Goal: Information Seeking & Learning: Learn about a topic

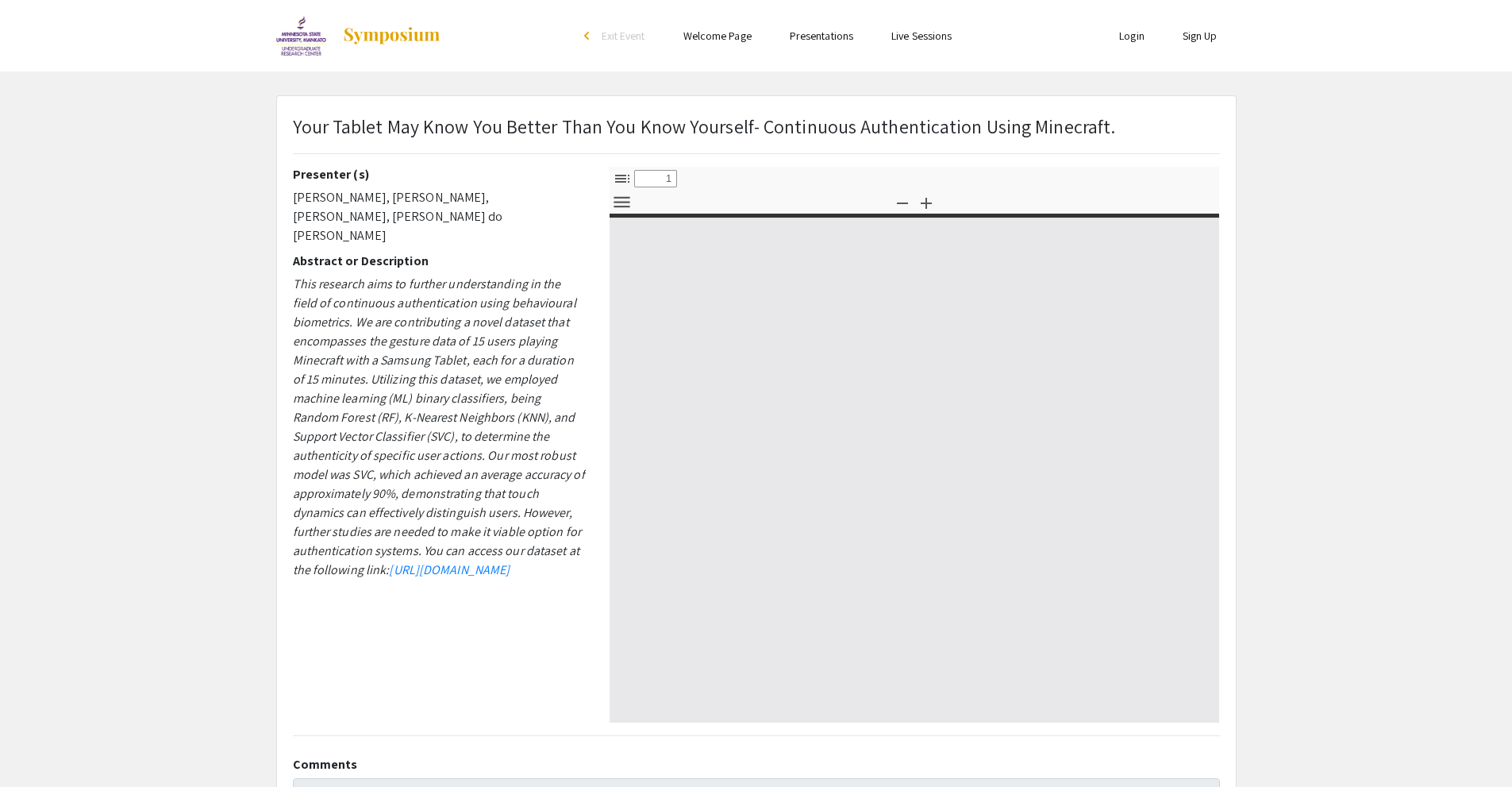
select select "custom"
type input "0"
select select "custom"
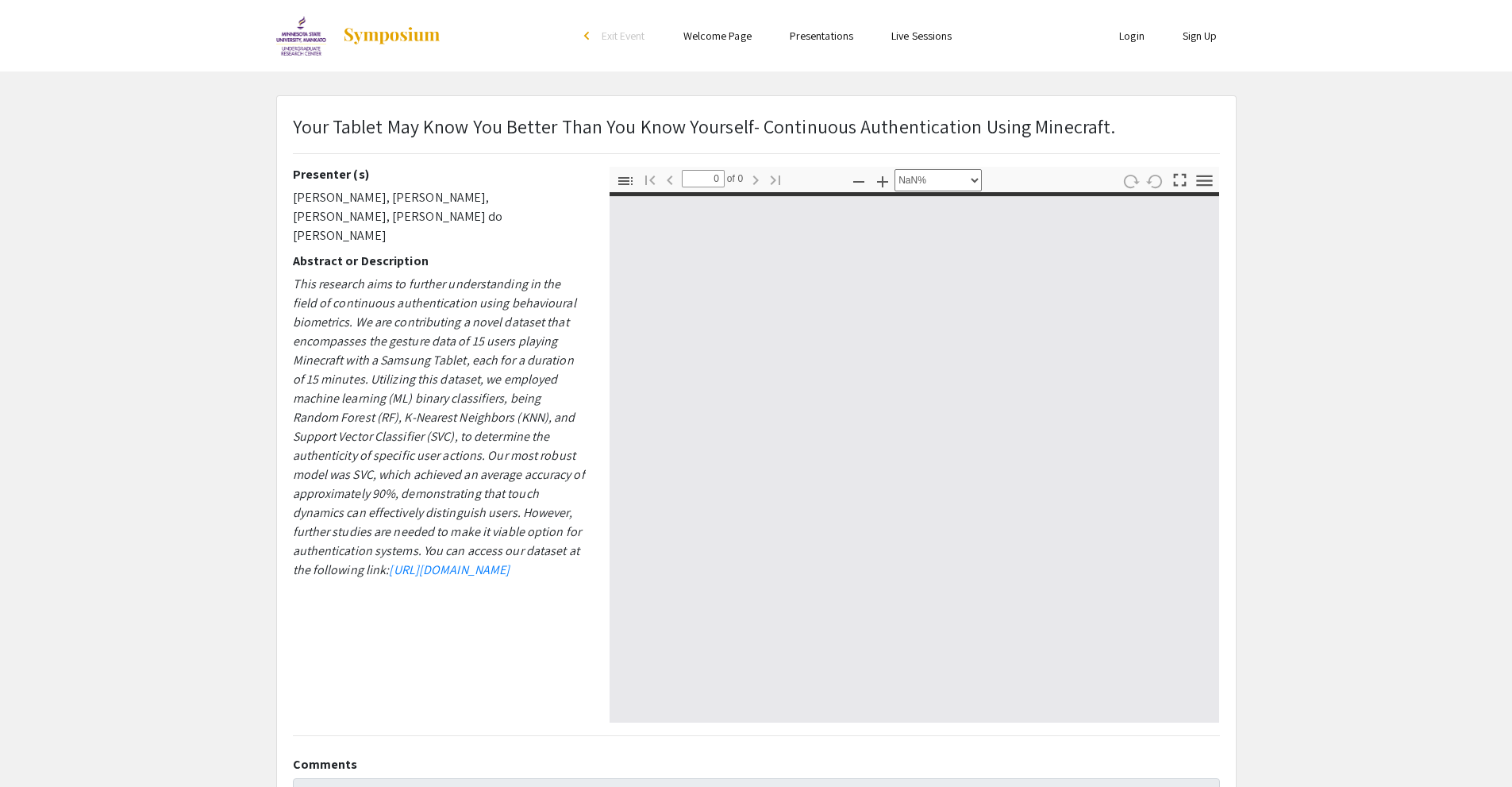
type input "1"
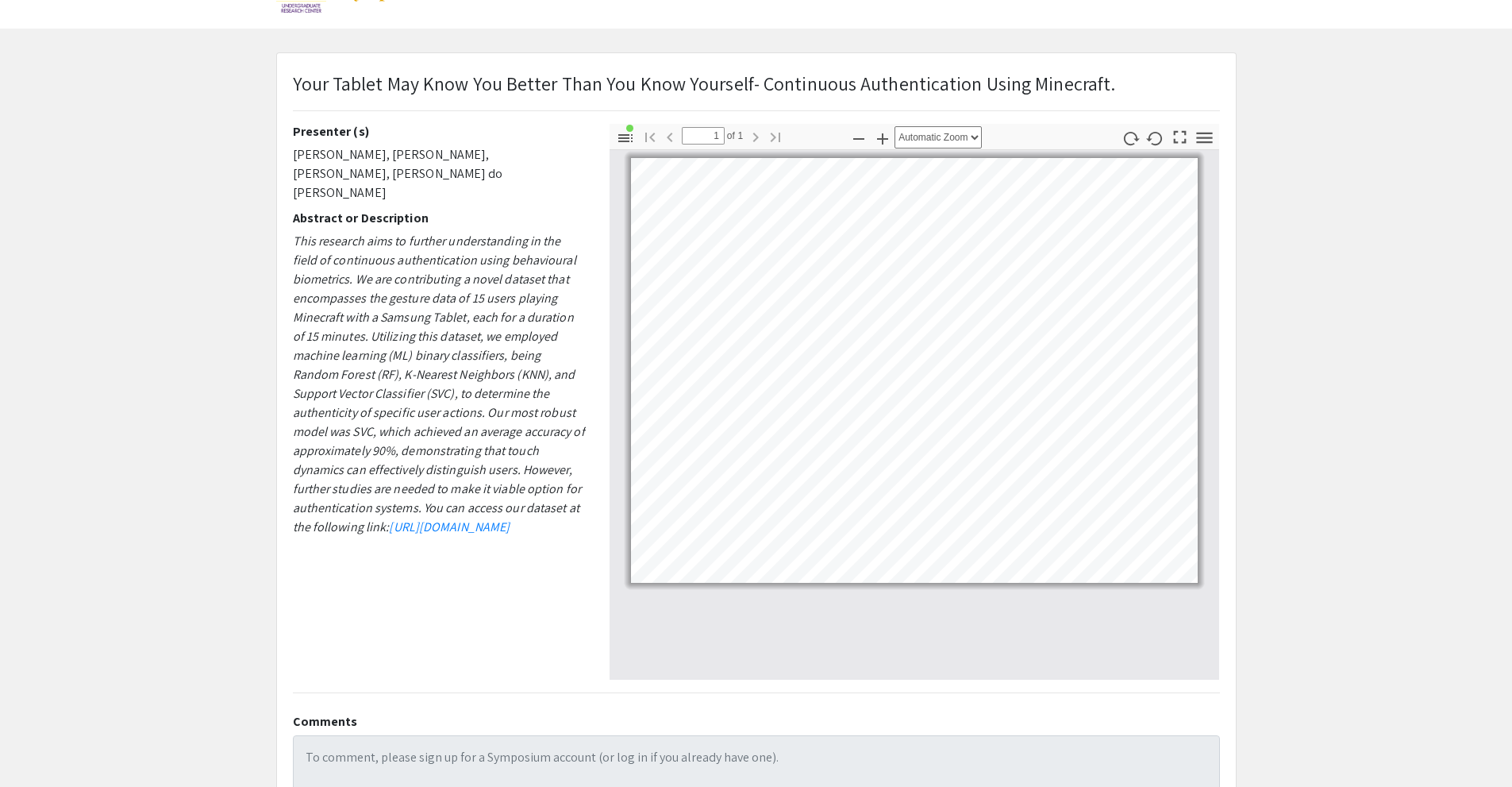
scroll to position [40, 0]
click at [883, 136] on icon "button" at bounding box center [882, 142] width 11 height 11
click at [881, 138] on icon "button" at bounding box center [882, 142] width 19 height 19
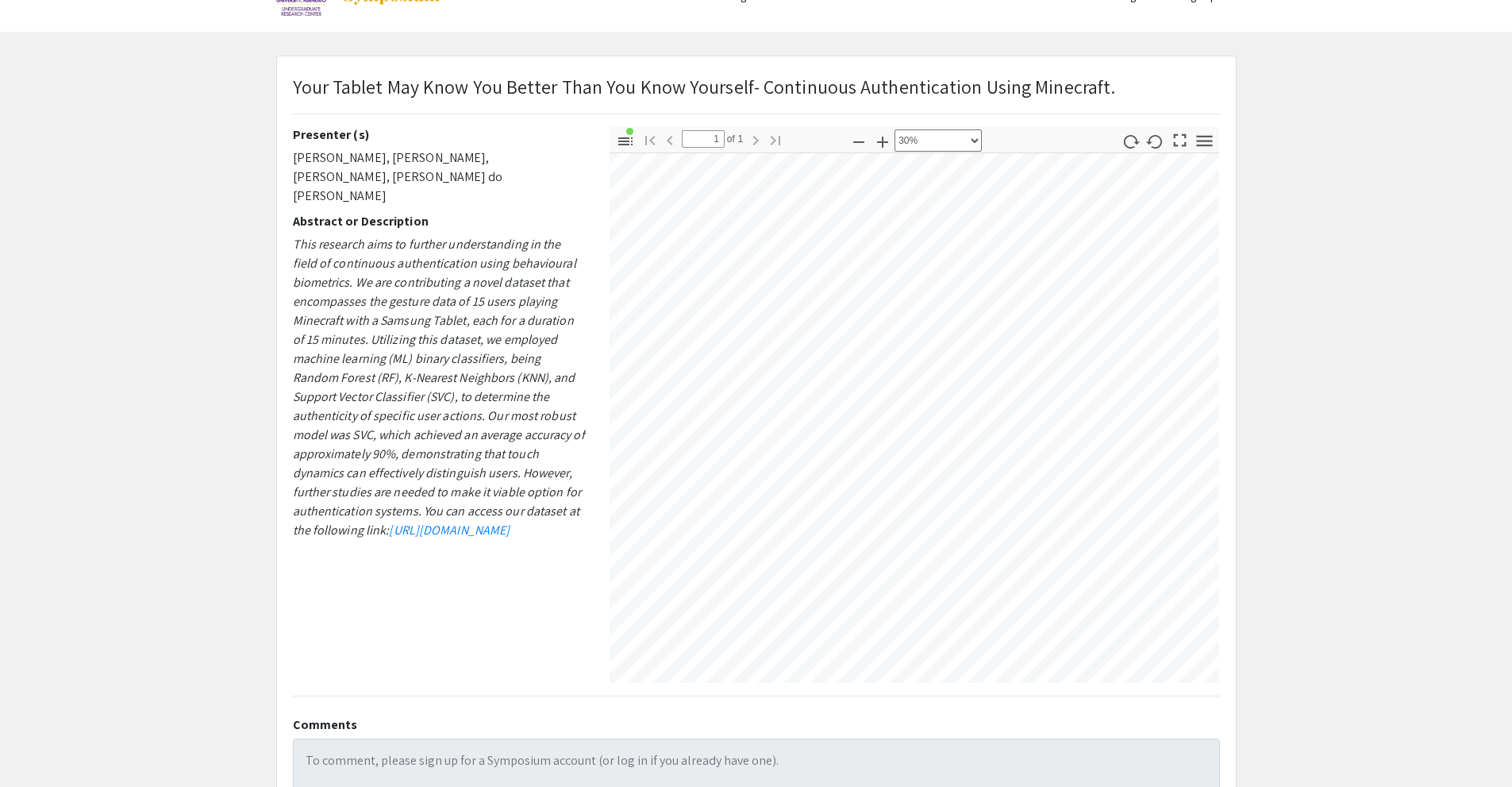
scroll to position [250, 344]
click at [887, 140] on icon "button" at bounding box center [882, 142] width 19 height 19
click at [856, 135] on icon "button" at bounding box center [859, 142] width 19 height 19
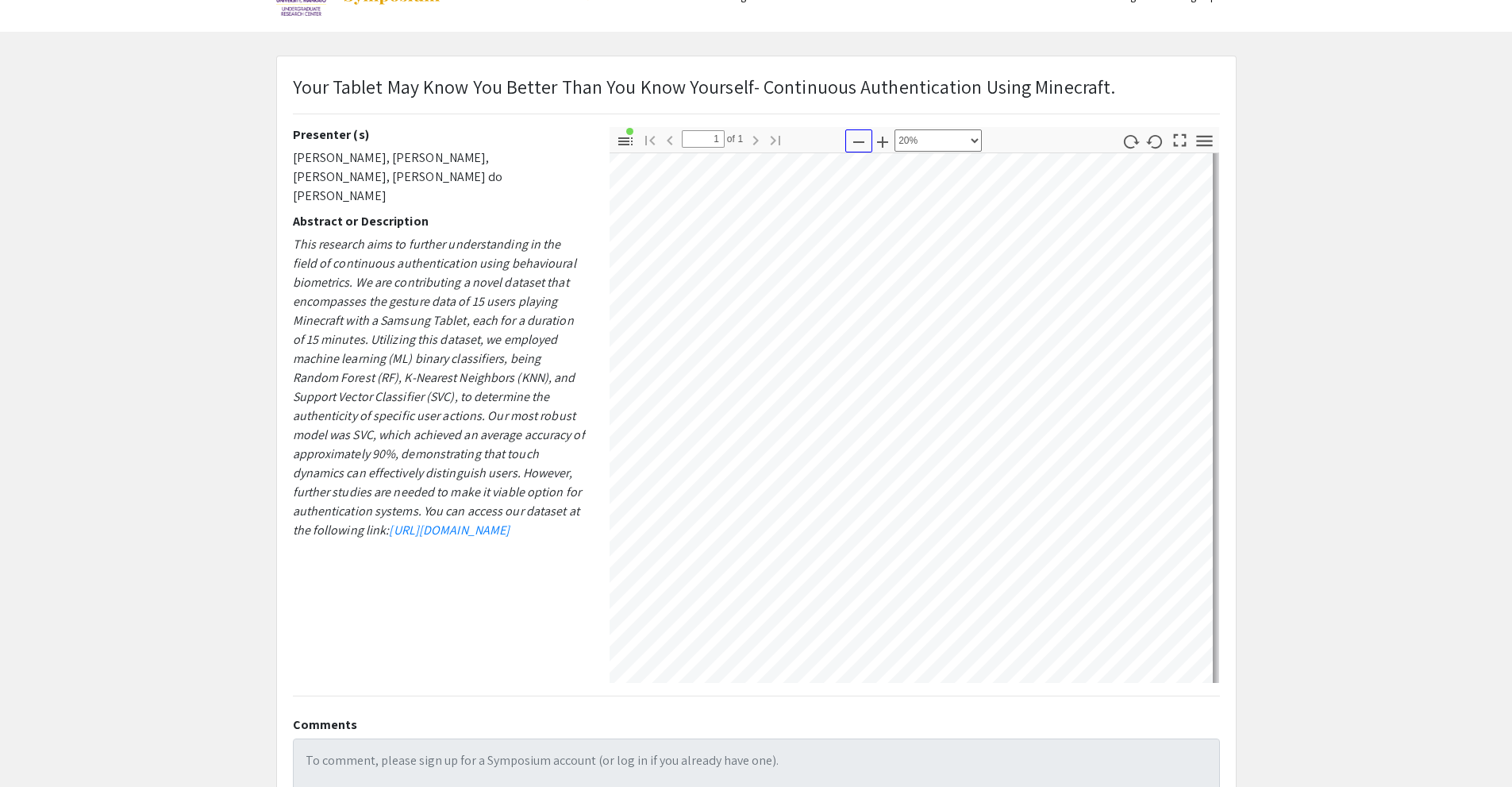
click at [856, 135] on icon "button" at bounding box center [859, 142] width 19 height 19
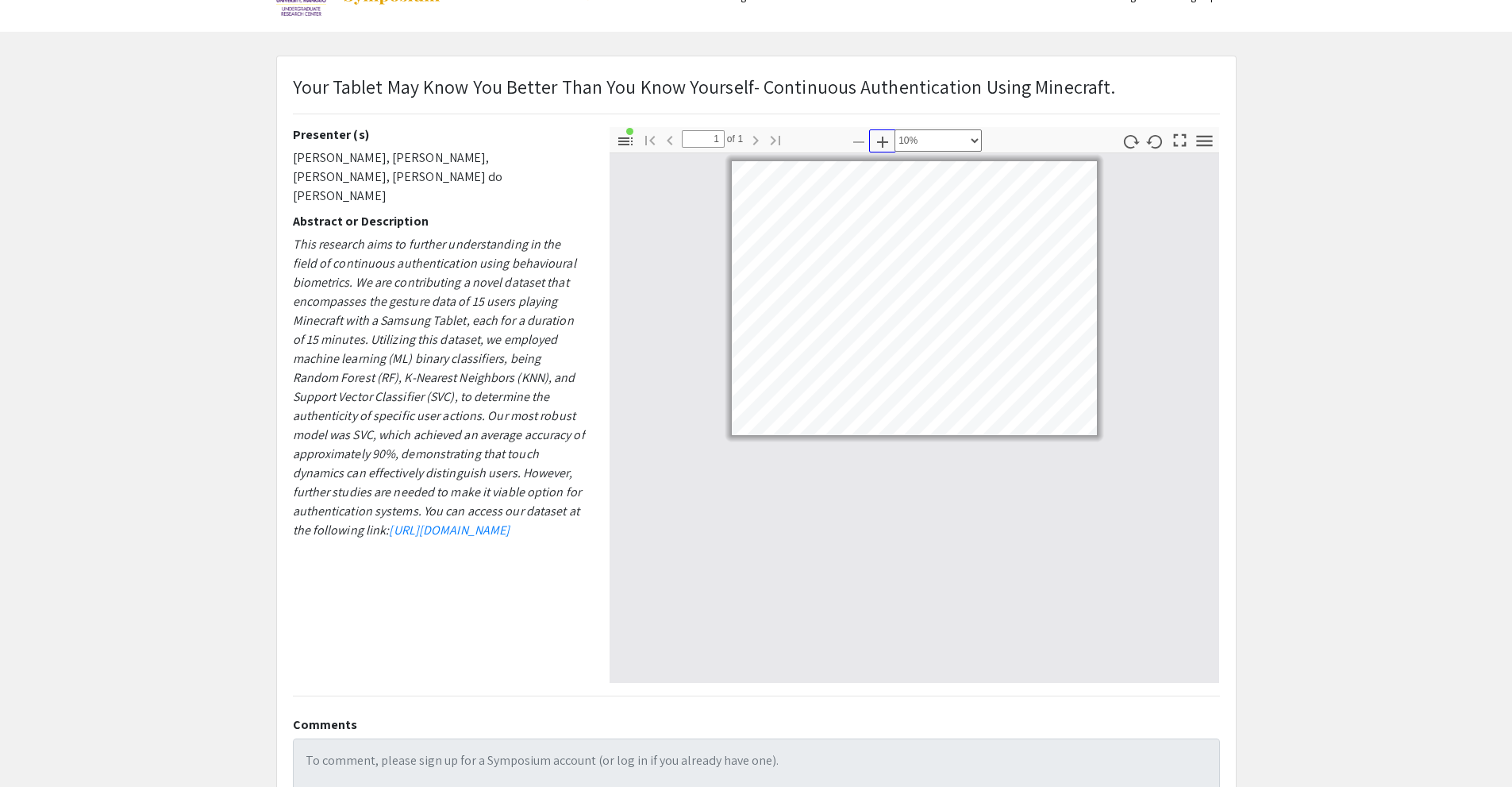
click at [889, 143] on icon "button" at bounding box center [882, 142] width 19 height 19
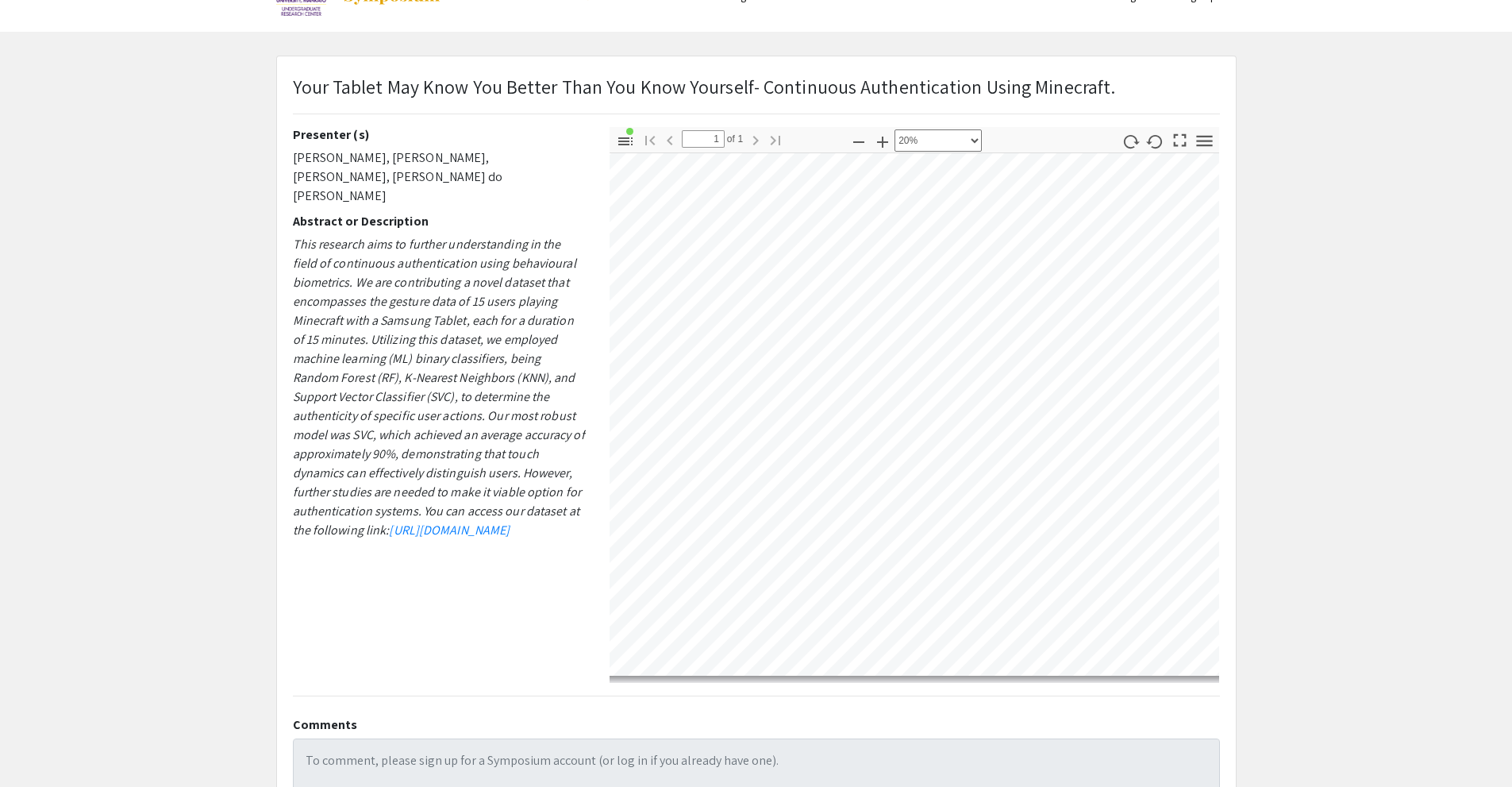
scroll to position [46, 119]
click at [883, 143] on icon "button" at bounding box center [882, 142] width 11 height 11
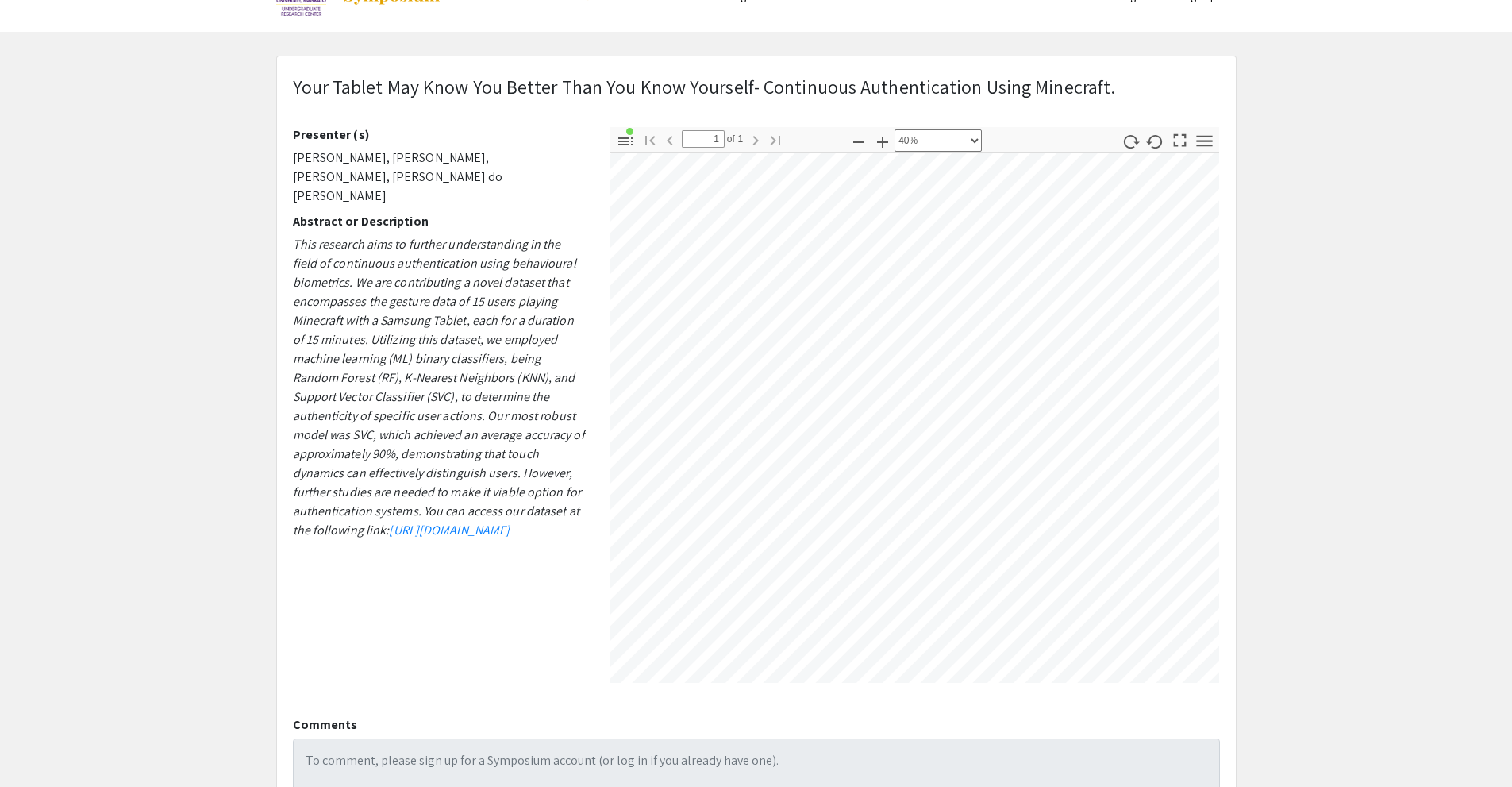
scroll to position [443, 475]
click at [855, 145] on icon "button" at bounding box center [859, 142] width 19 height 19
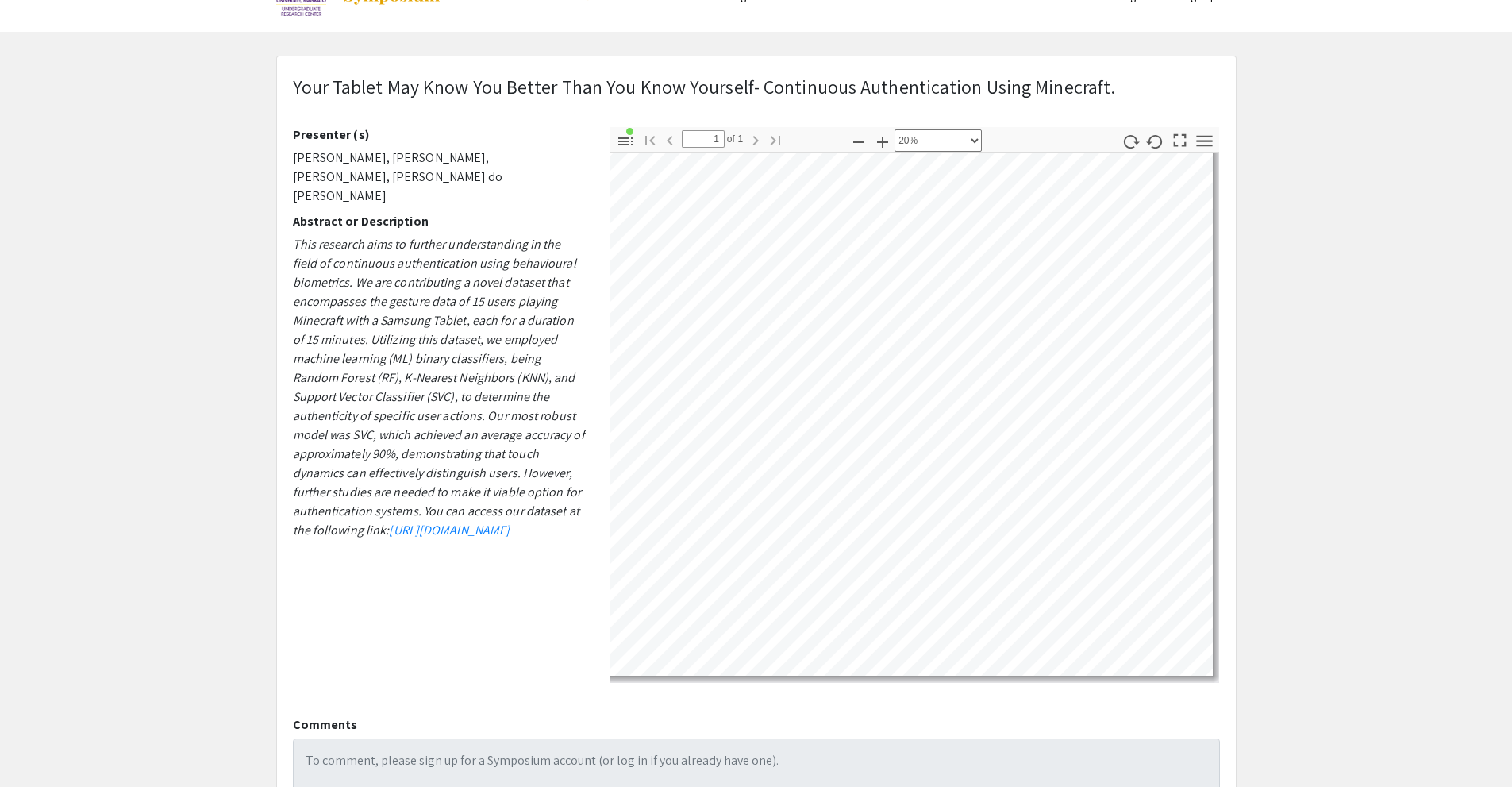
scroll to position [46, 147]
click at [881, 146] on icon "button" at bounding box center [882, 142] width 19 height 19
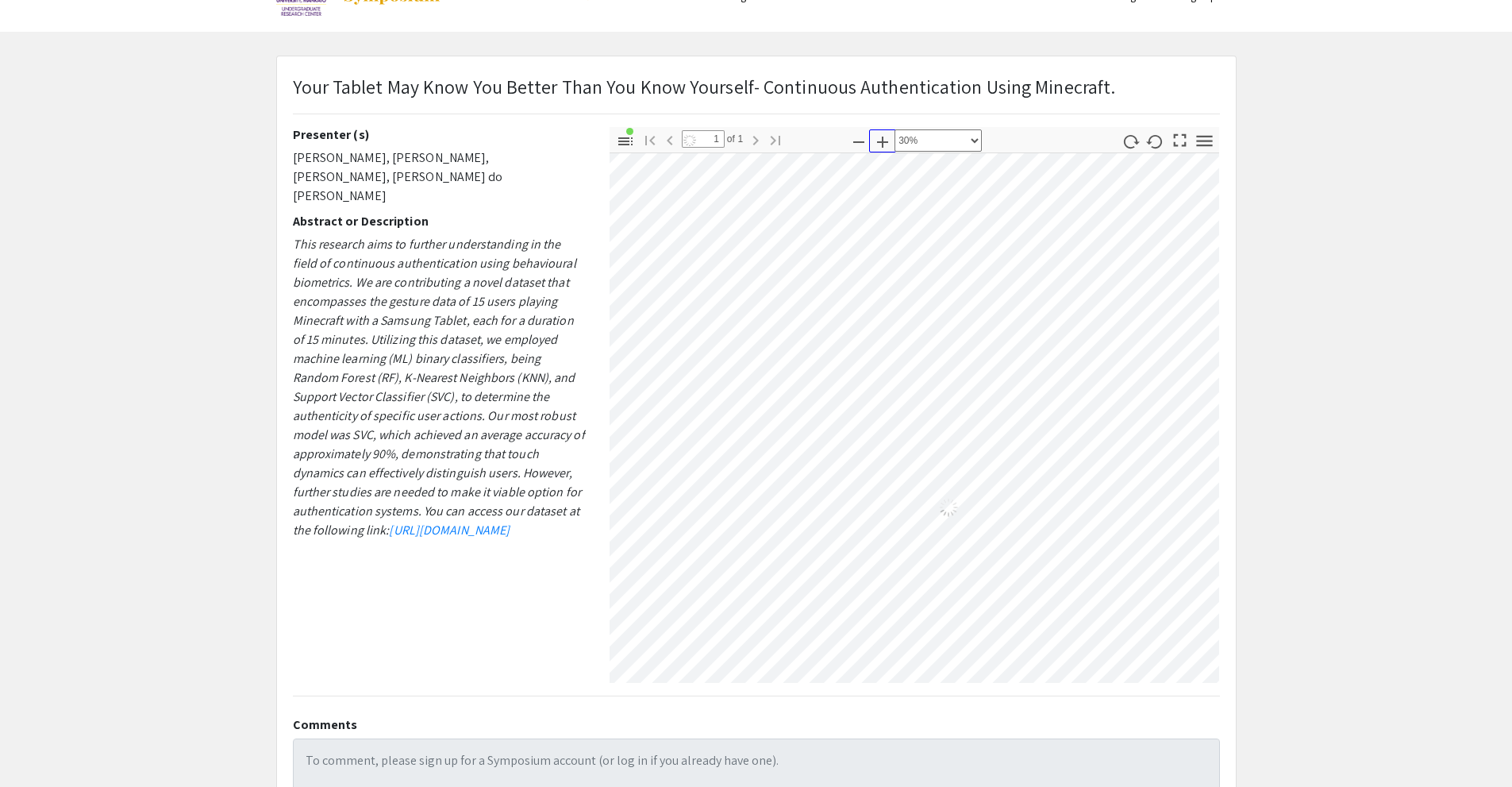
click at [881, 146] on icon "button" at bounding box center [882, 142] width 19 height 19
click at [882, 137] on icon "button" at bounding box center [882, 142] width 11 height 11
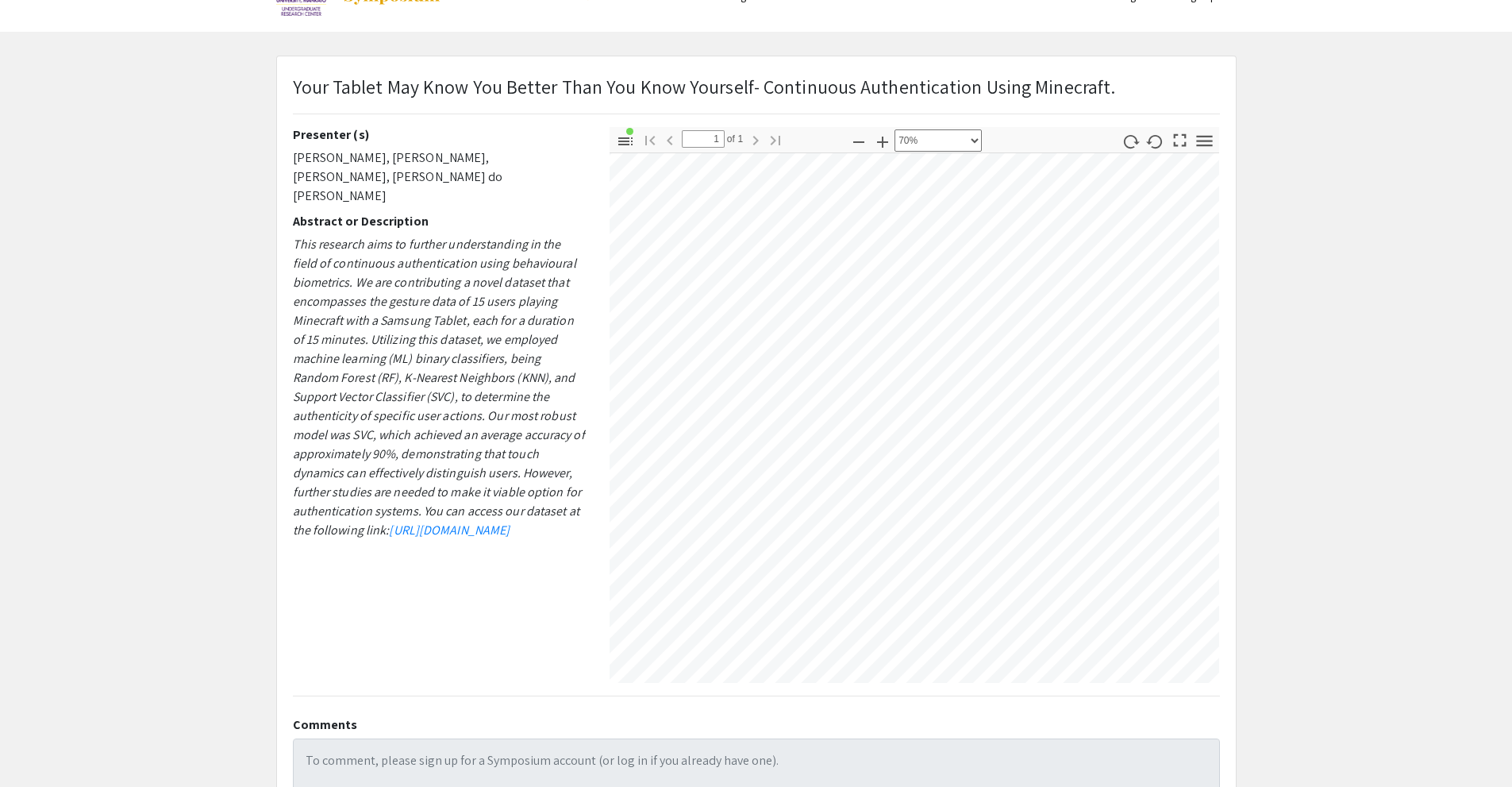
scroll to position [951, 1958]
click at [852, 140] on icon "button" at bounding box center [859, 142] width 19 height 19
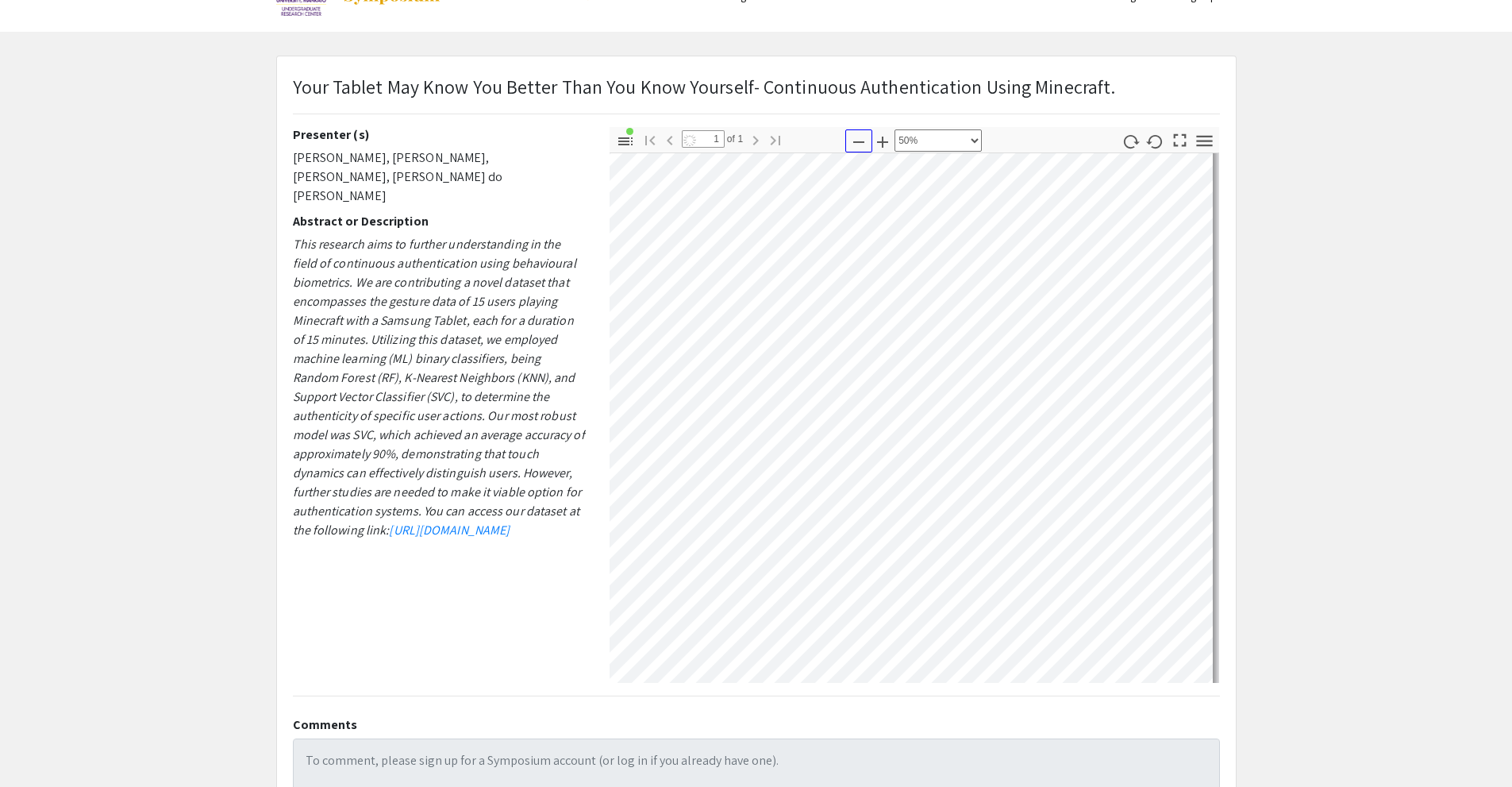
click at [852, 140] on icon "button" at bounding box center [859, 142] width 19 height 19
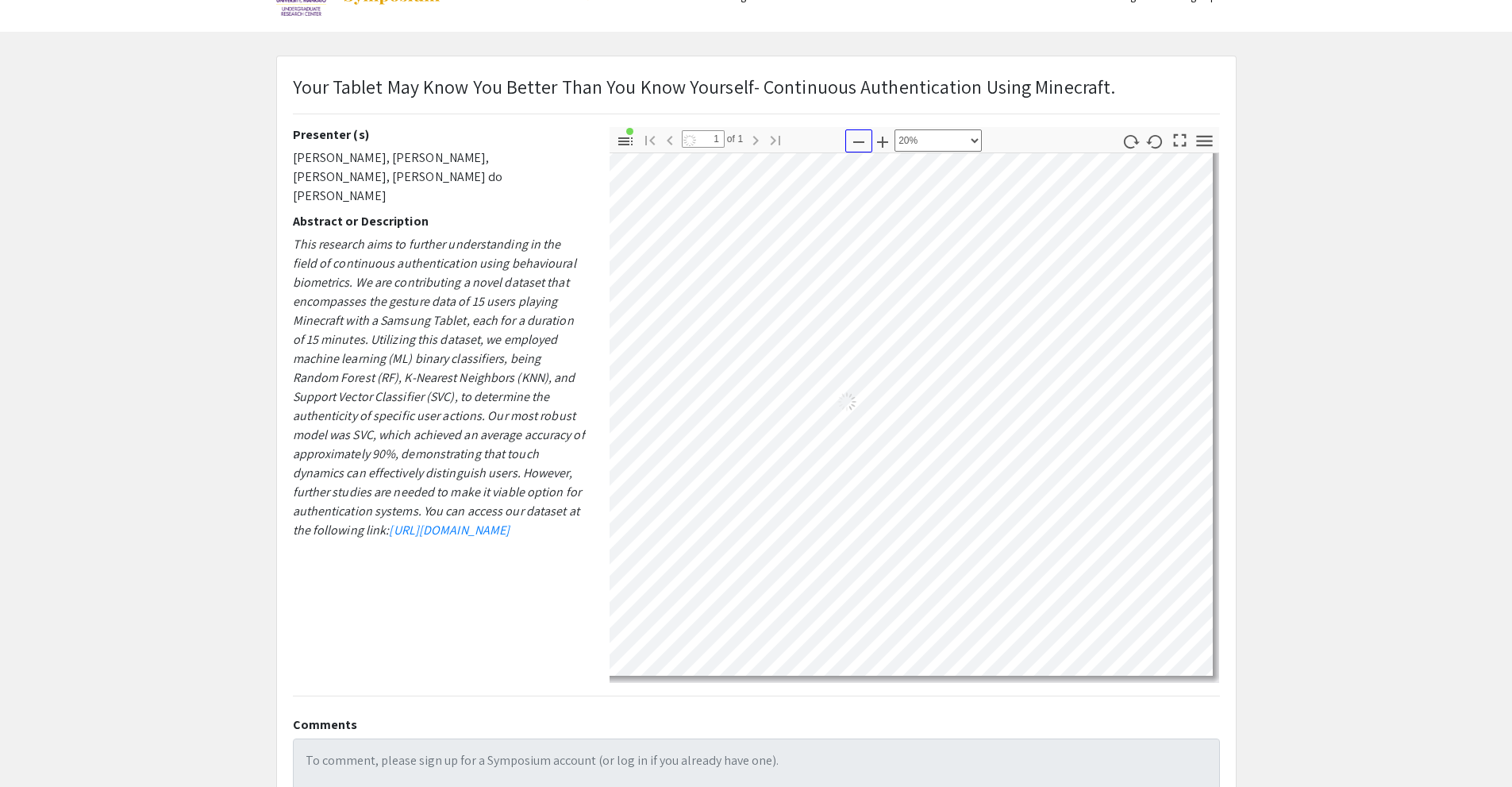
click at [852, 140] on icon "button" at bounding box center [859, 142] width 19 height 19
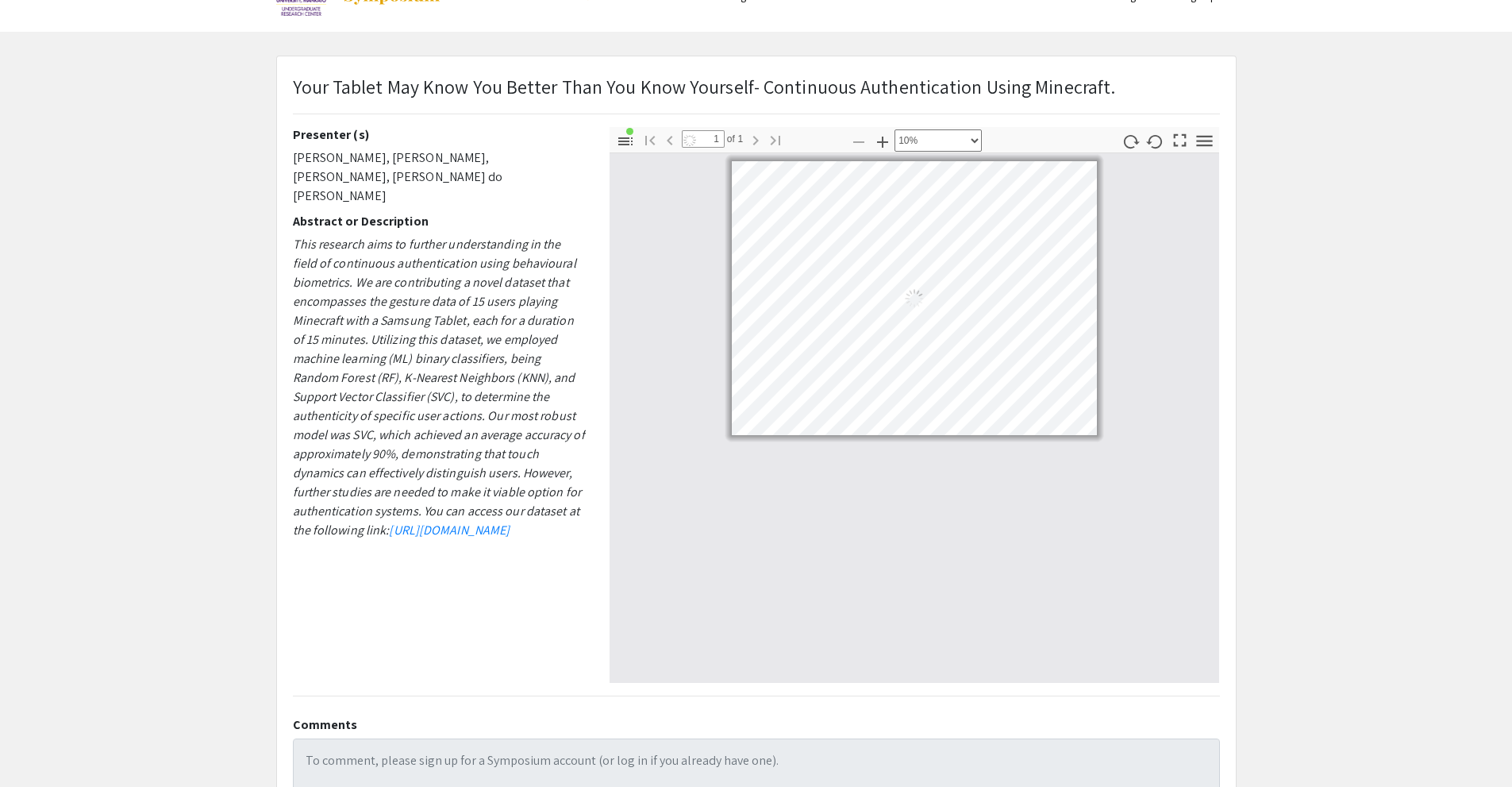
scroll to position [0, 0]
click at [879, 145] on icon "button" at bounding box center [882, 142] width 19 height 19
select select "custom"
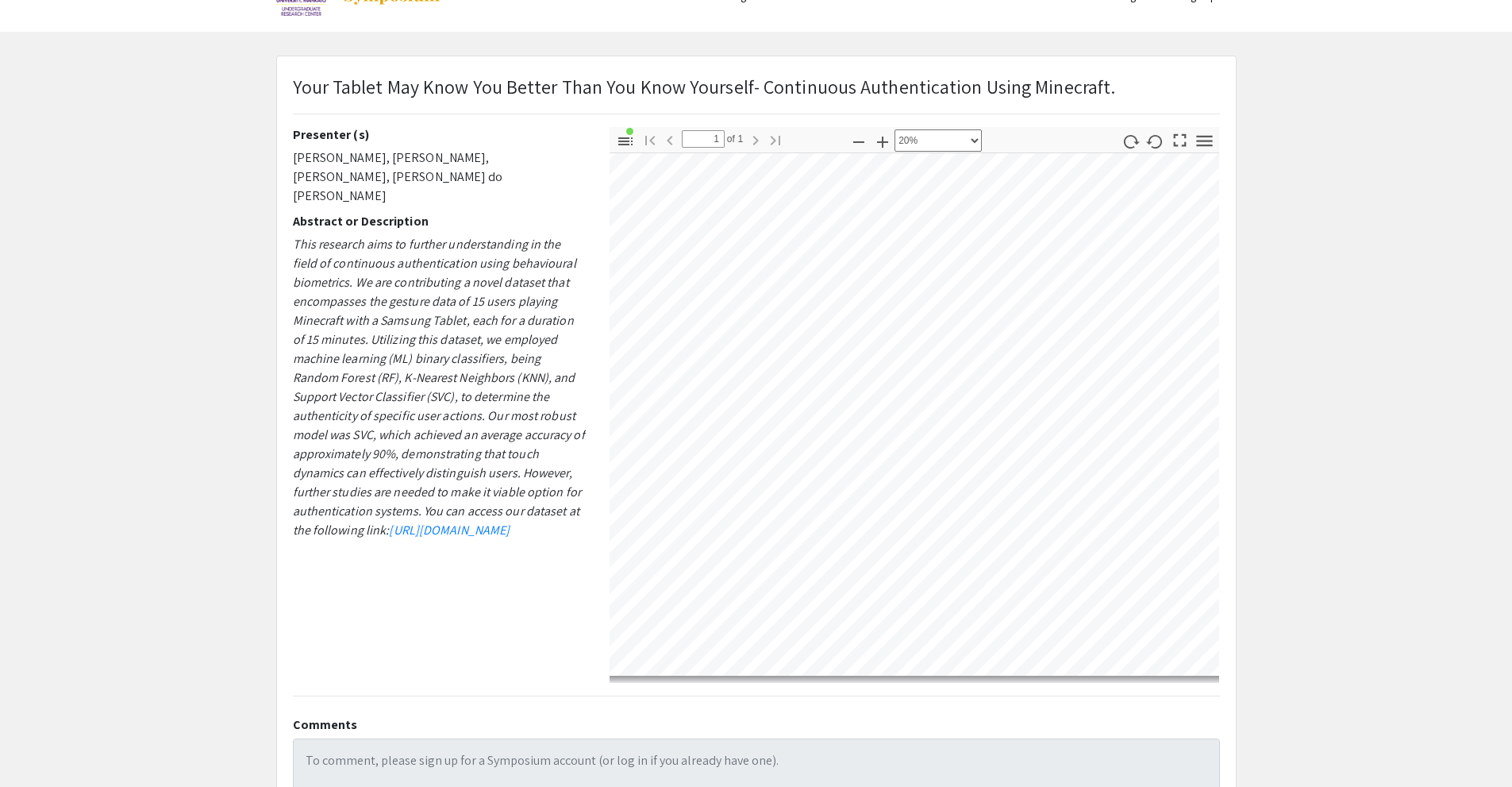
scroll to position [46, 70]
